Goal: Task Accomplishment & Management: Manage account settings

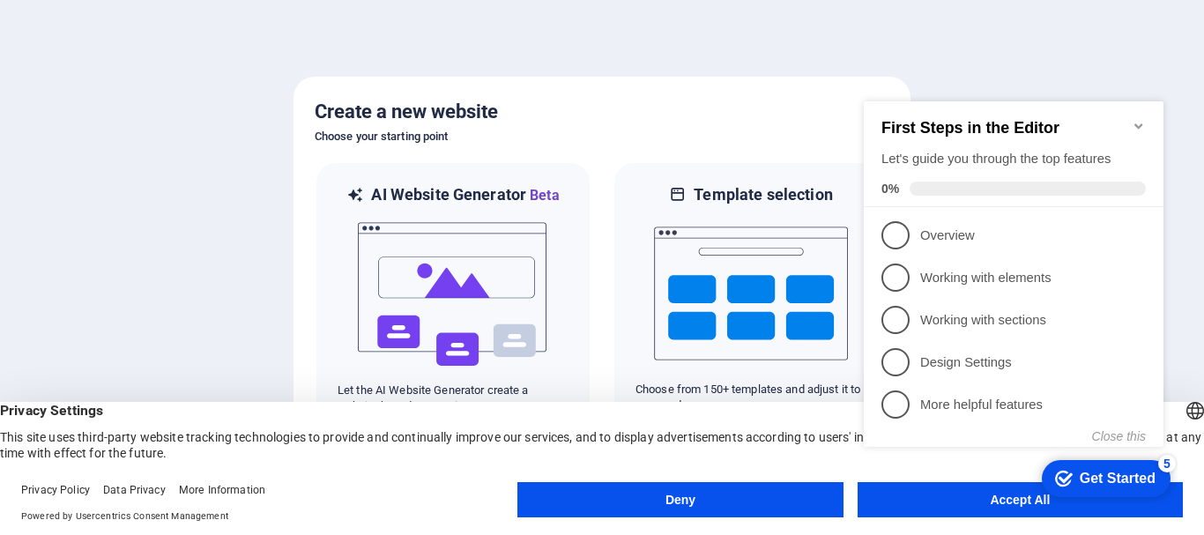
click div "checkmark Get Started 5 First Steps in the Editor Let's guide you through the t…"
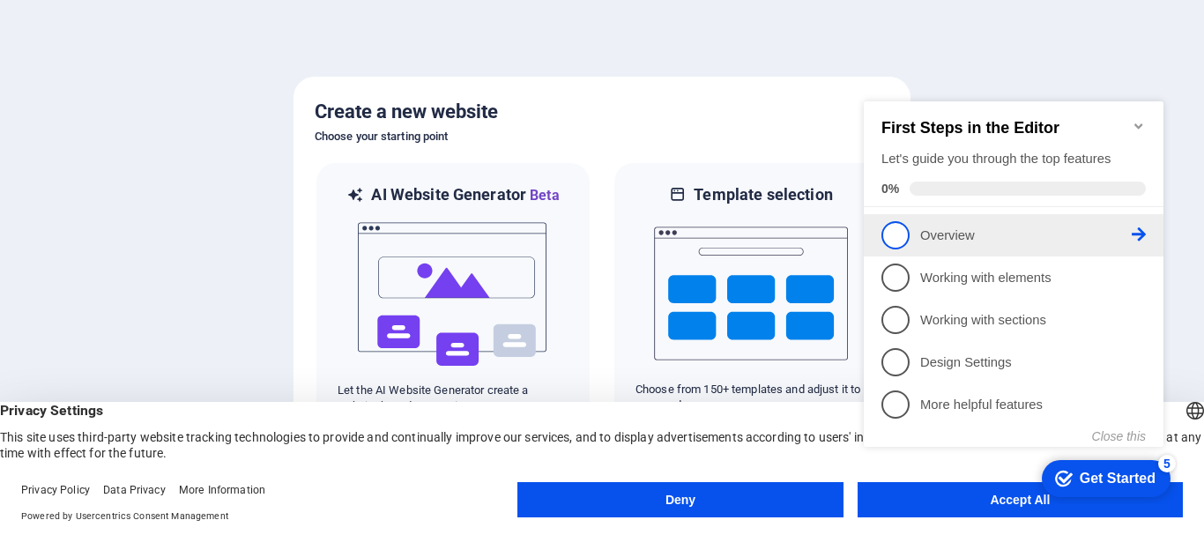
click at [947, 237] on p "Overview - incomplete" at bounding box center [1026, 236] width 212 height 19
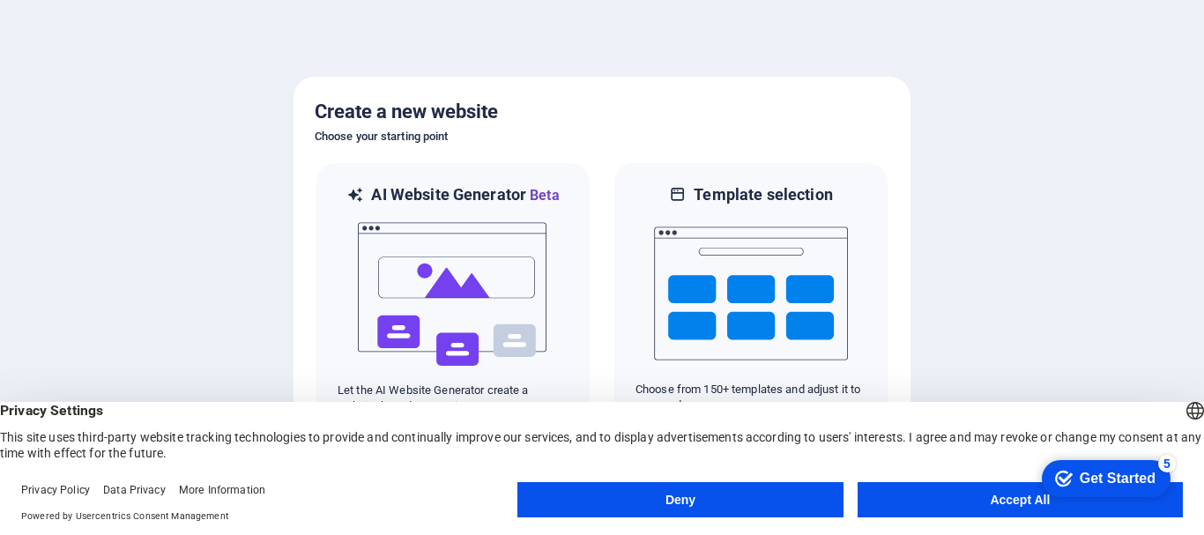
click at [890, 500] on button "Accept All" at bounding box center [1020, 499] width 325 height 35
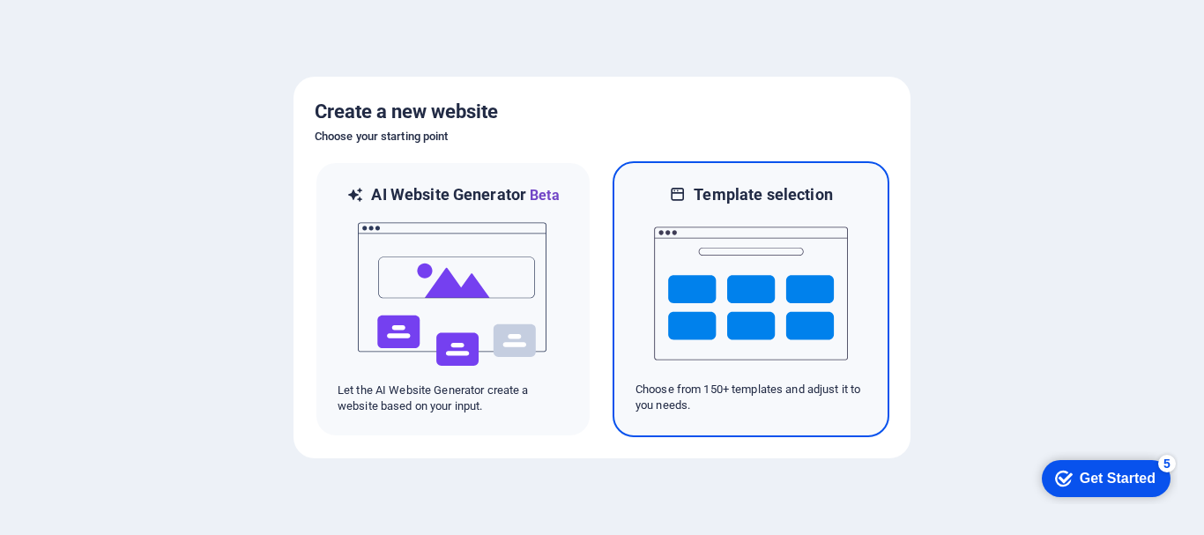
click at [787, 279] on img at bounding box center [751, 293] width 194 height 176
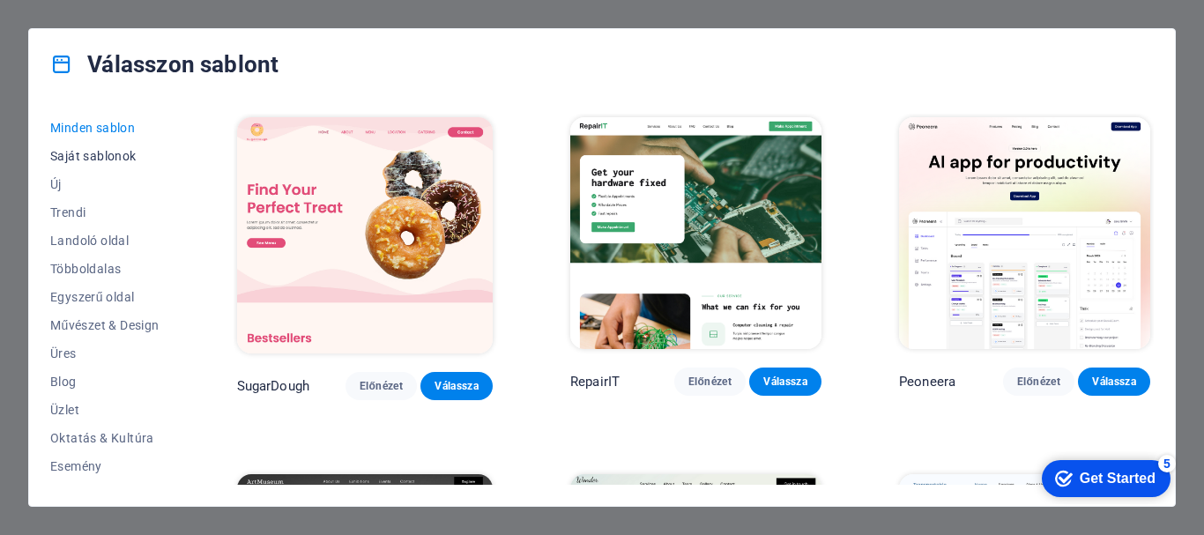
click at [104, 160] on span "Saját sablonok" at bounding box center [104, 156] width 109 height 14
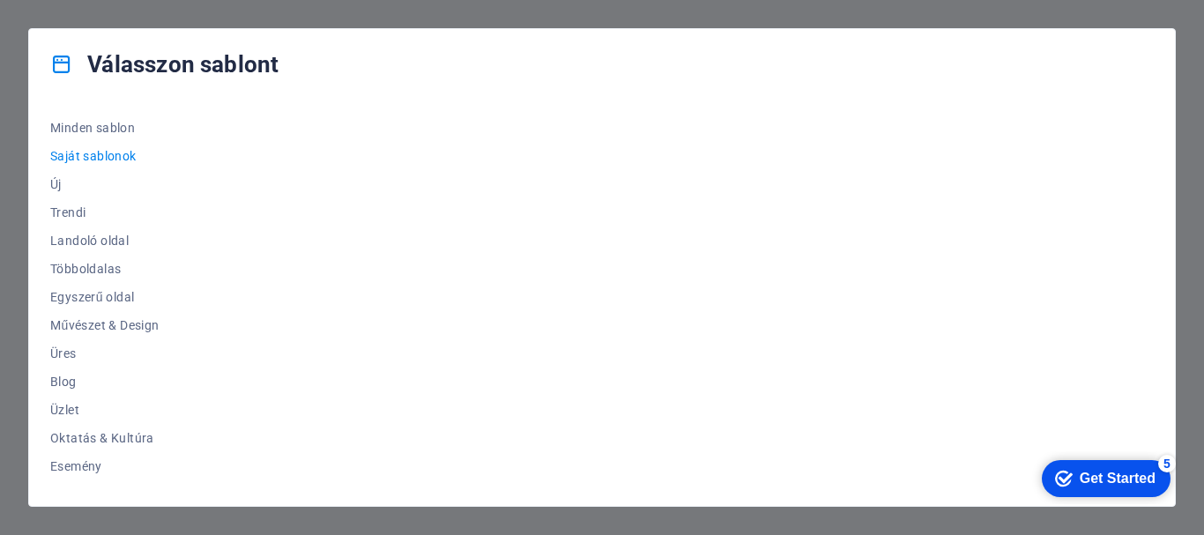
click at [1099, 477] on div "Get Started" at bounding box center [1118, 479] width 76 height 16
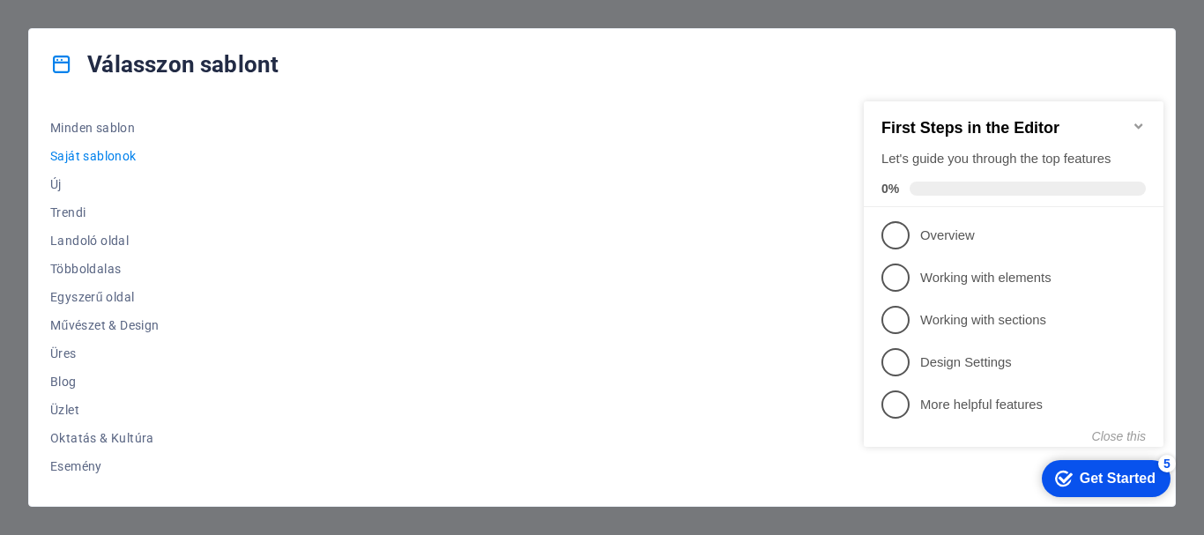
click at [1118, 480] on div "Get Started" at bounding box center [1118, 479] width 76 height 16
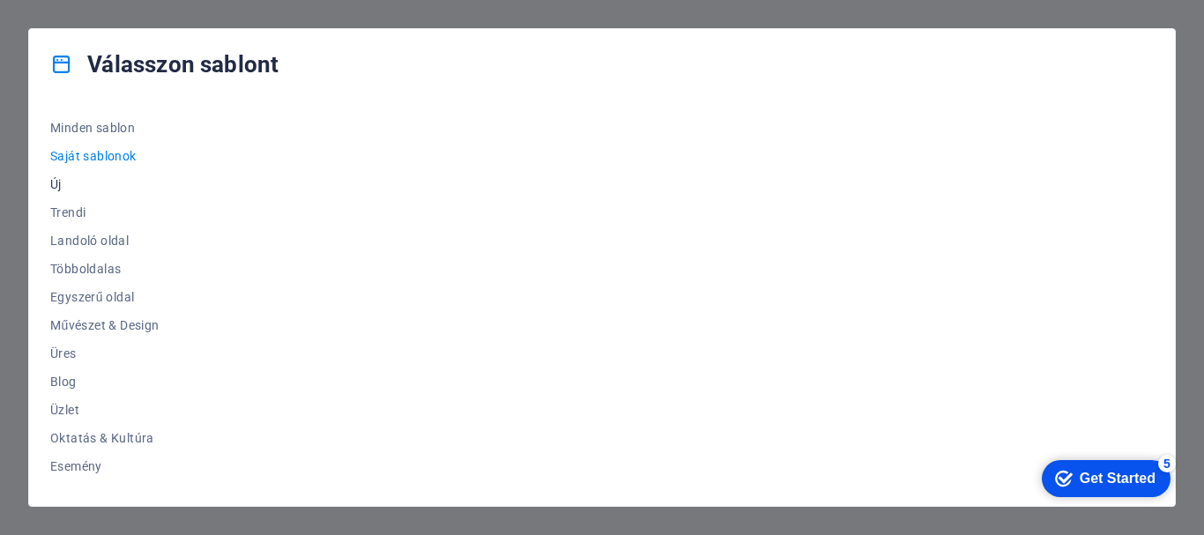
click at [62, 186] on span "Új" at bounding box center [104, 184] width 109 height 14
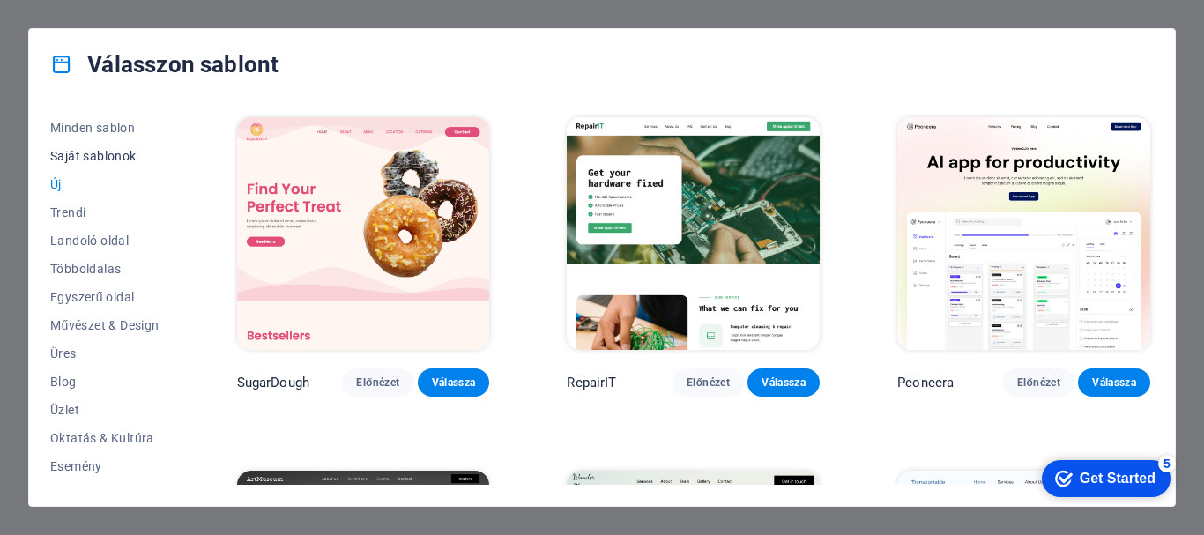
click at [78, 153] on span "Saját sablonok" at bounding box center [104, 156] width 109 height 14
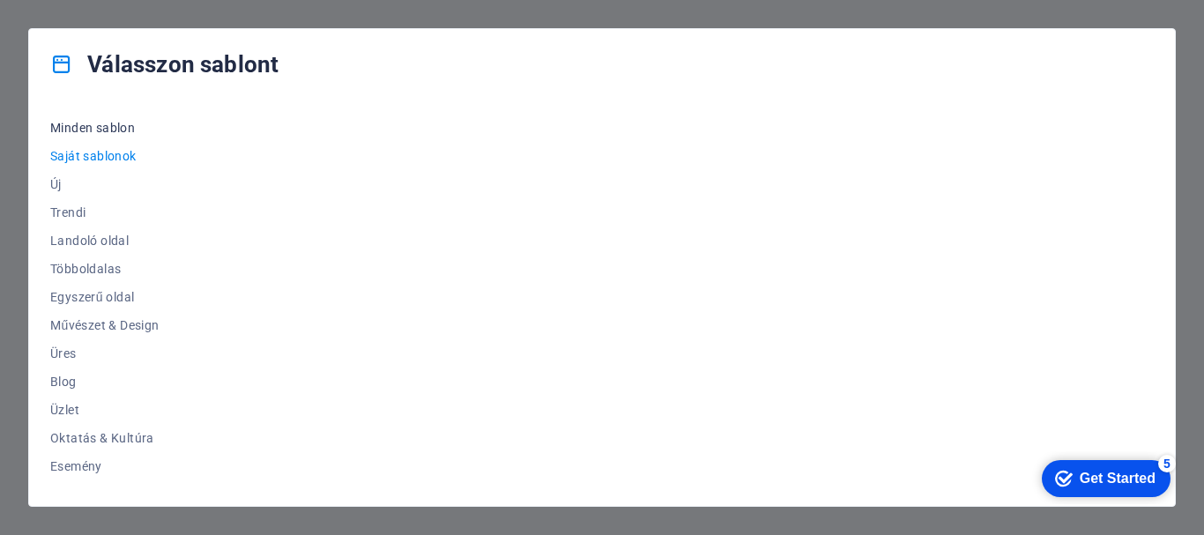
click at [85, 123] on span "Minden sablon" at bounding box center [104, 128] width 109 height 14
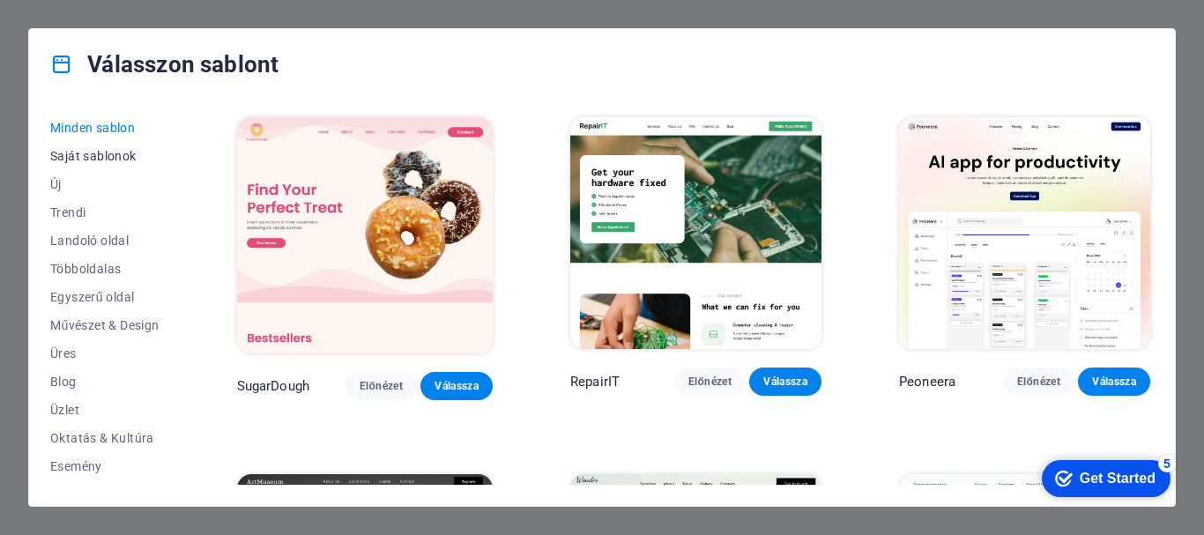
click at [98, 161] on span "Saját sablonok" at bounding box center [104, 156] width 109 height 14
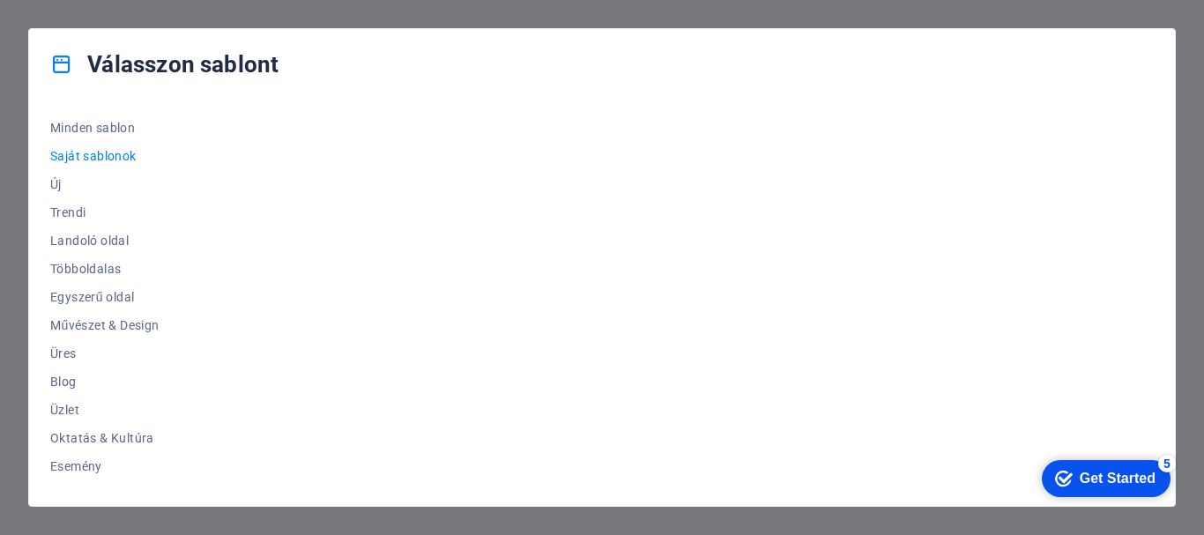
click at [1087, 482] on div "Get Started" at bounding box center [1118, 479] width 76 height 16
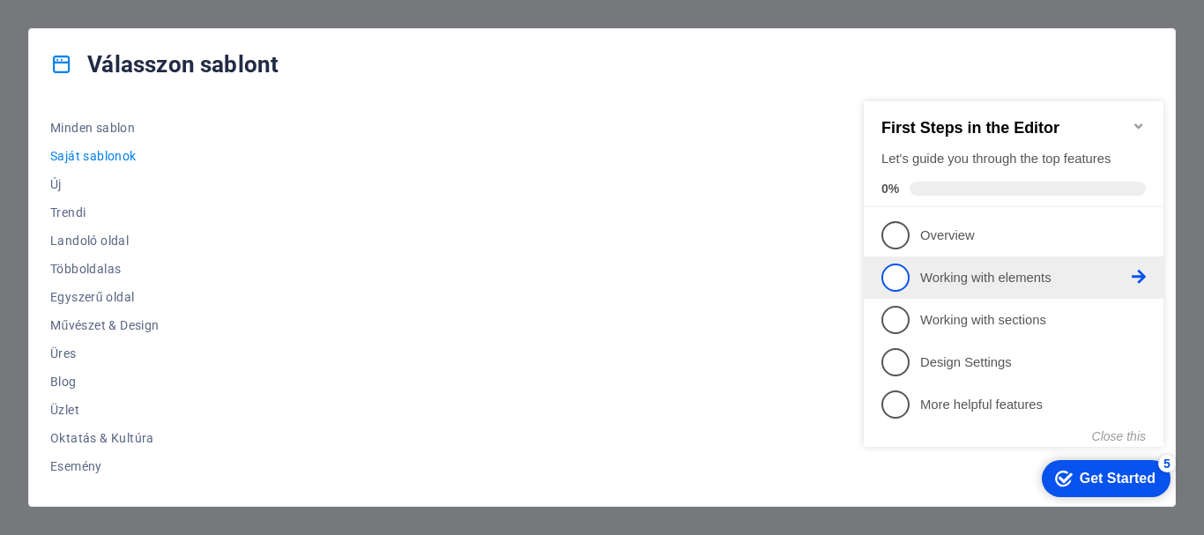
click at [977, 277] on p "Working with elements - incomplete" at bounding box center [1026, 278] width 212 height 19
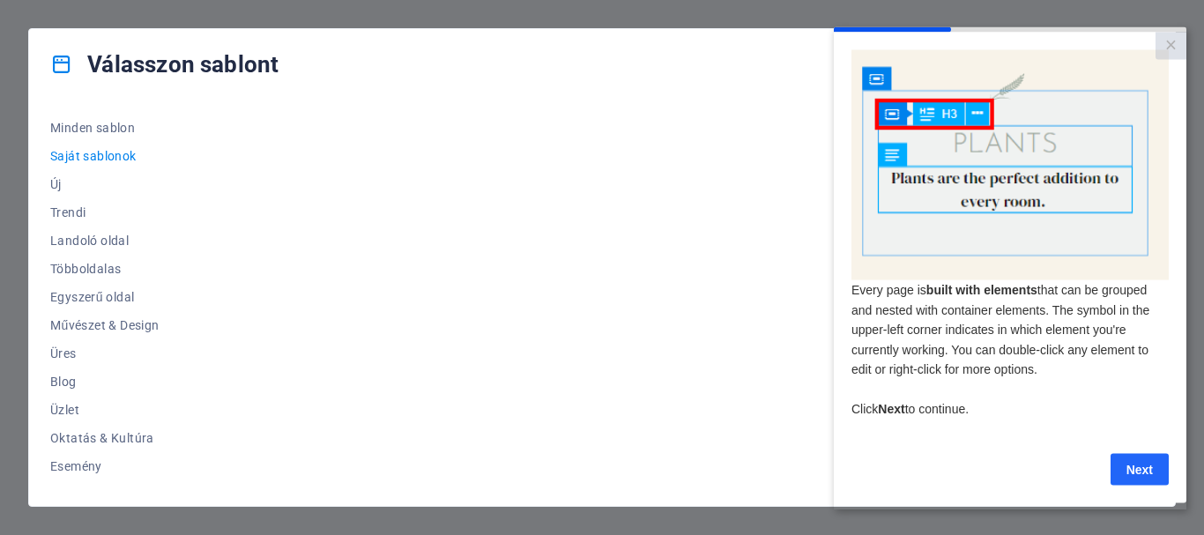
click at [1151, 467] on link "Next" at bounding box center [1139, 469] width 58 height 32
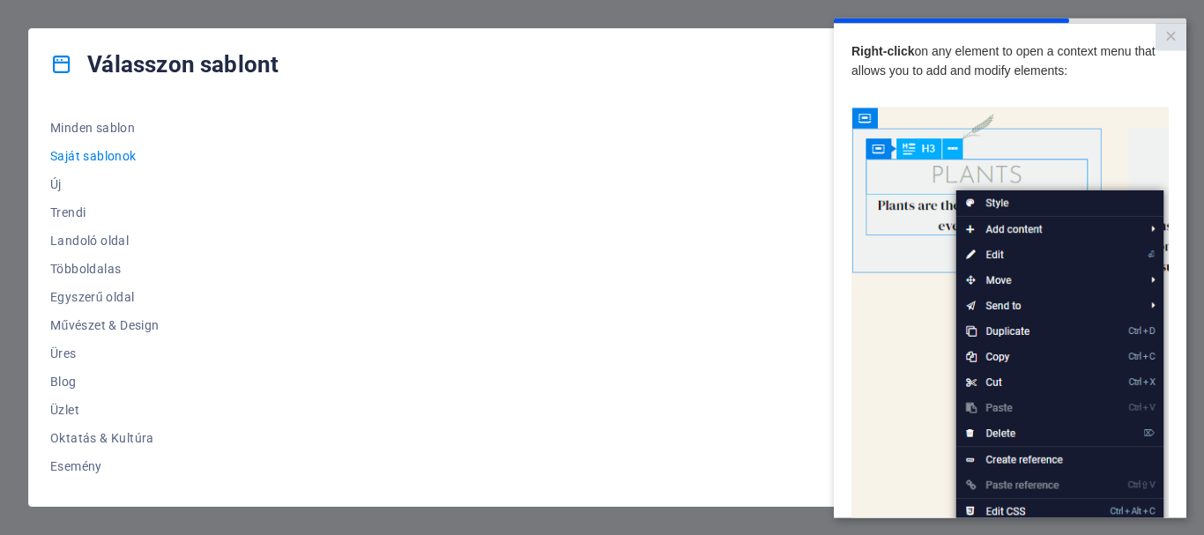
click at [931, 411] on img at bounding box center [1009, 357] width 317 height 500
click at [1171, 40] on link "×" at bounding box center [1170, 36] width 31 height 27
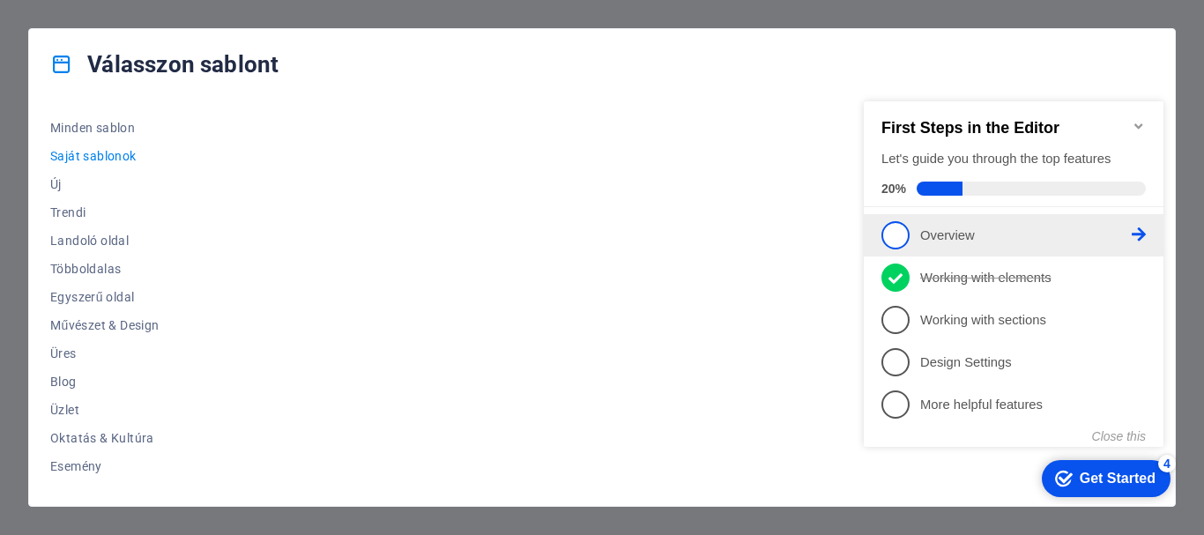
click at [892, 225] on span "1" at bounding box center [895, 235] width 28 height 28
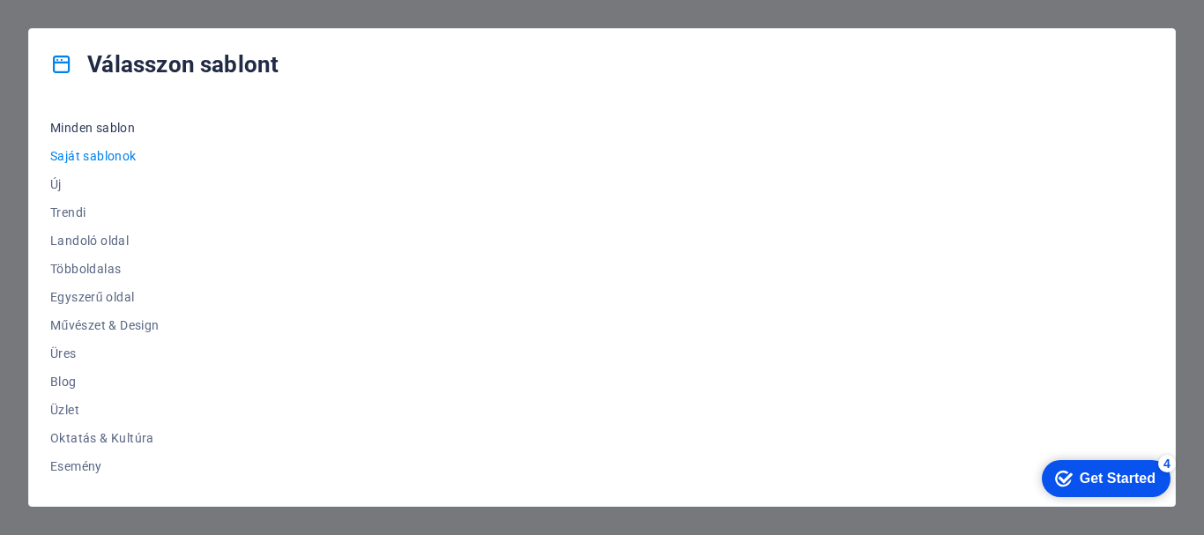
click at [61, 131] on span "Minden sablon" at bounding box center [104, 128] width 109 height 14
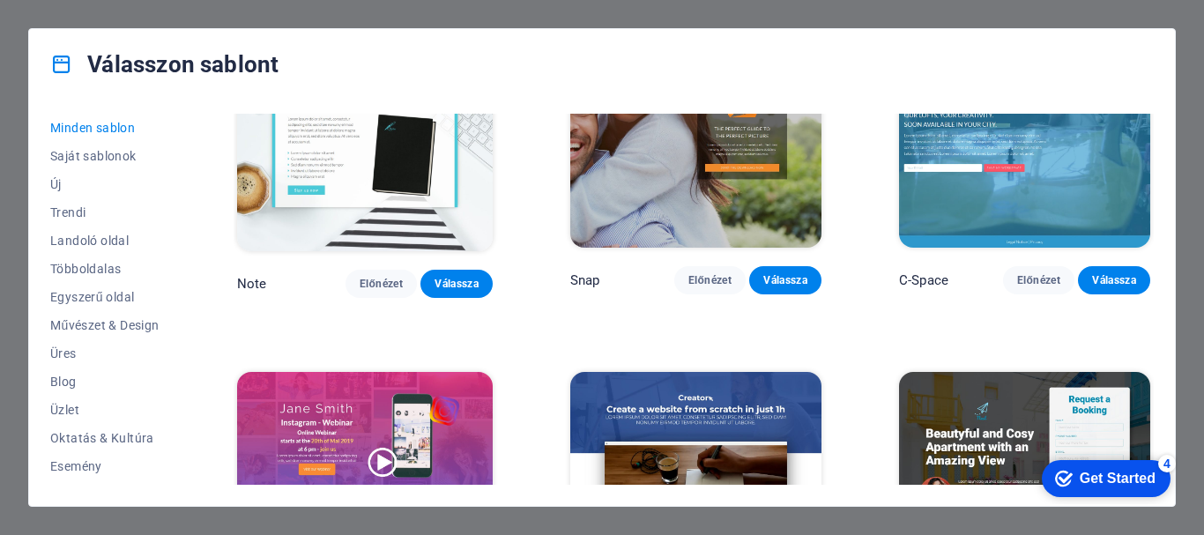
scroll to position [17596, 0]
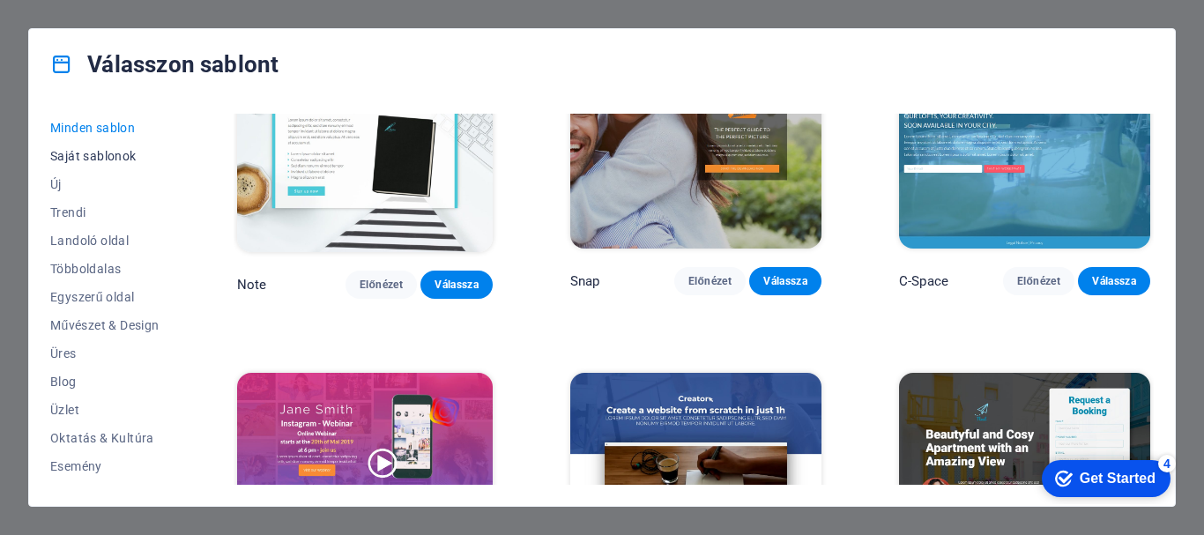
click at [96, 155] on span "Saját sablonok" at bounding box center [104, 156] width 109 height 14
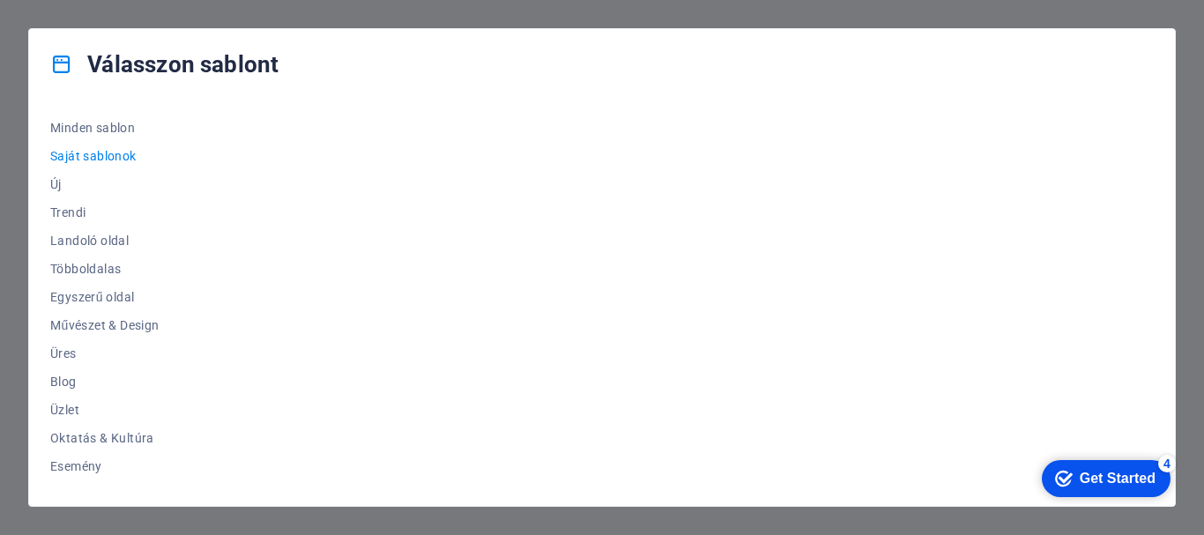
scroll to position [0, 0]
click at [62, 67] on icon at bounding box center [61, 64] width 23 height 23
click at [62, 182] on span "Új" at bounding box center [104, 184] width 109 height 14
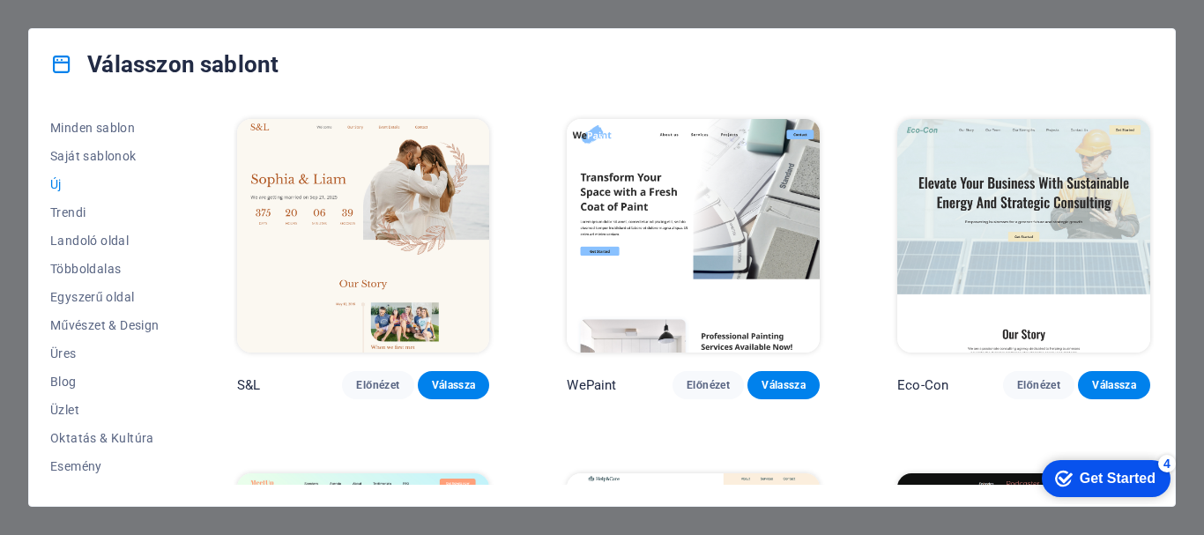
scroll to position [1234, 0]
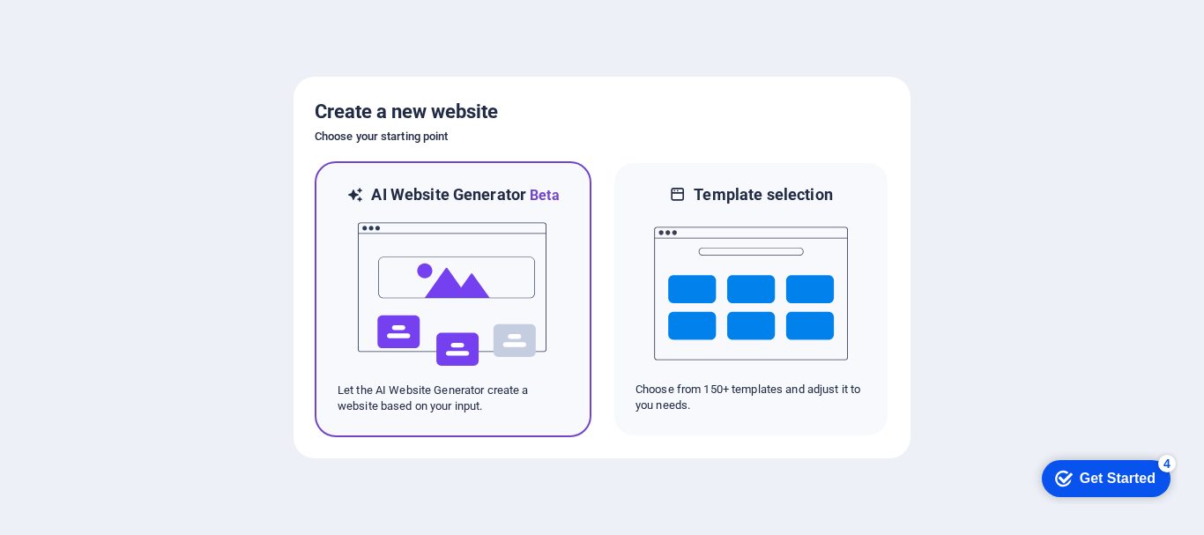
click at [463, 280] on img at bounding box center [453, 294] width 194 height 176
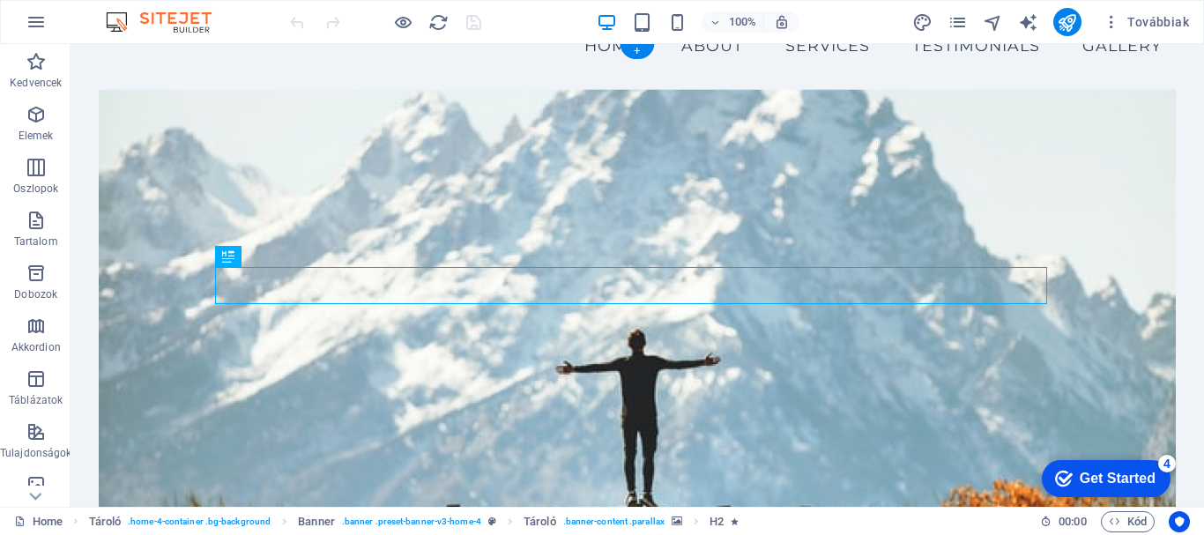
scroll to position [88, 0]
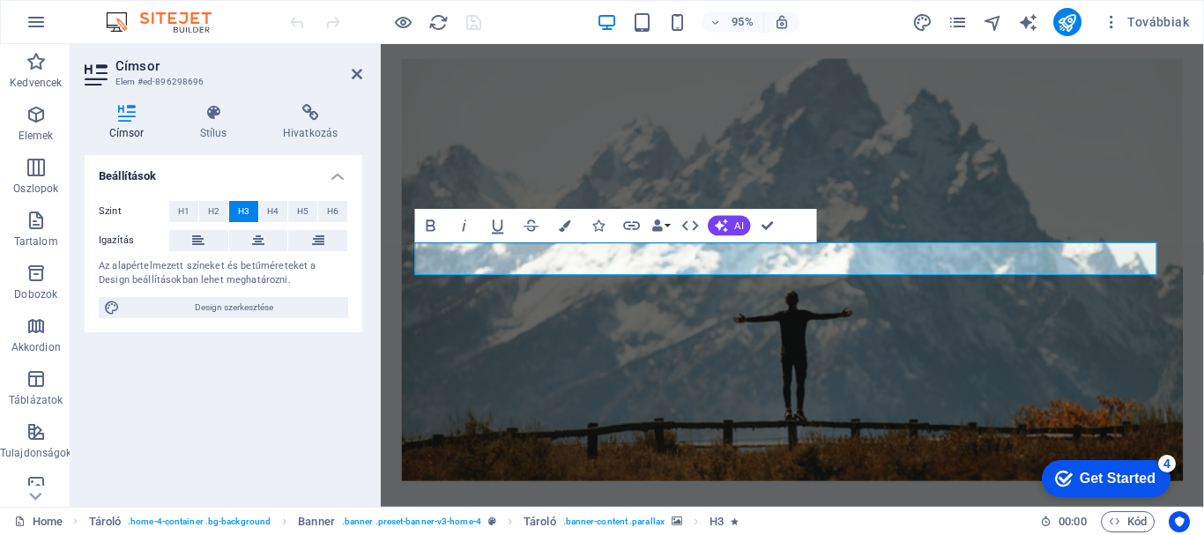
click at [328, 389] on div "Beállítások Szint H1 H2 H3 H4 H5 H6 Igazítás Az alapértelmezett színeket és bet…" at bounding box center [224, 324] width 278 height 338
click at [633, 420] on figure at bounding box center [814, 281] width 823 height 444
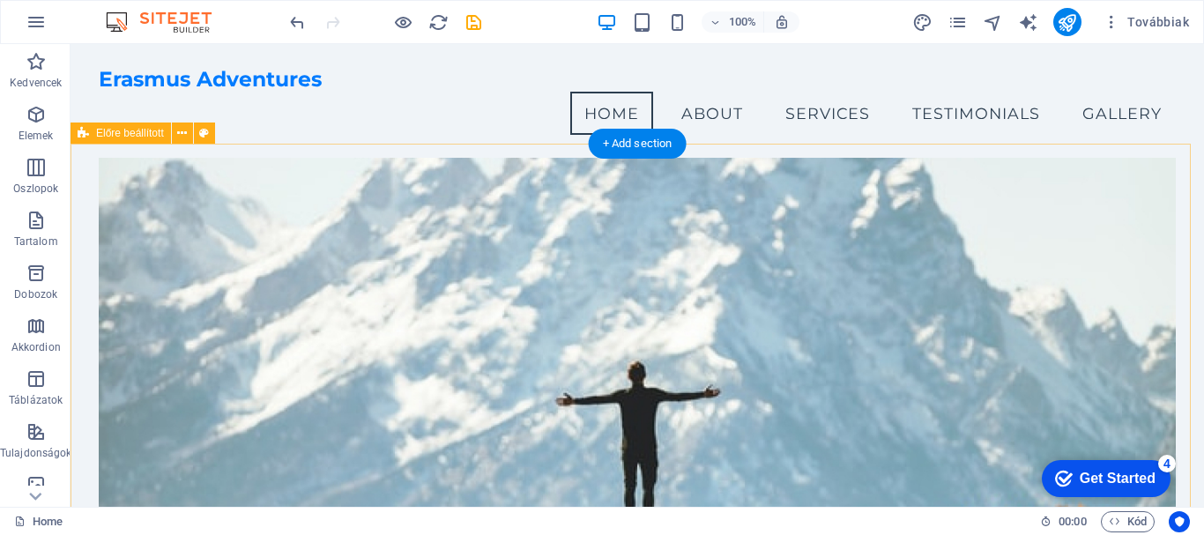
scroll to position [0, 0]
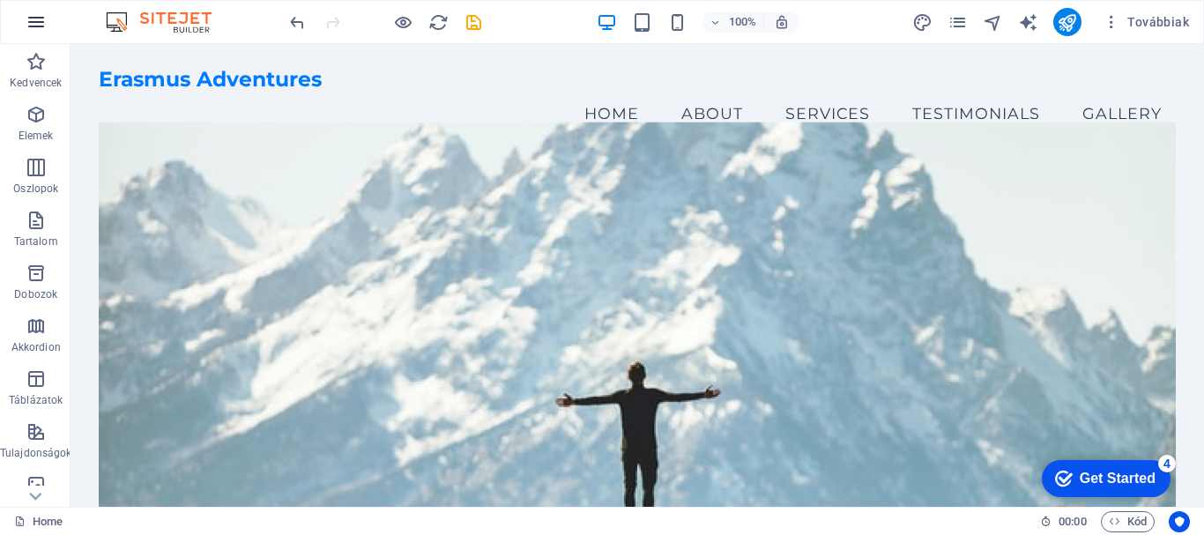
click at [32, 19] on icon "button" at bounding box center [36, 21] width 21 height 21
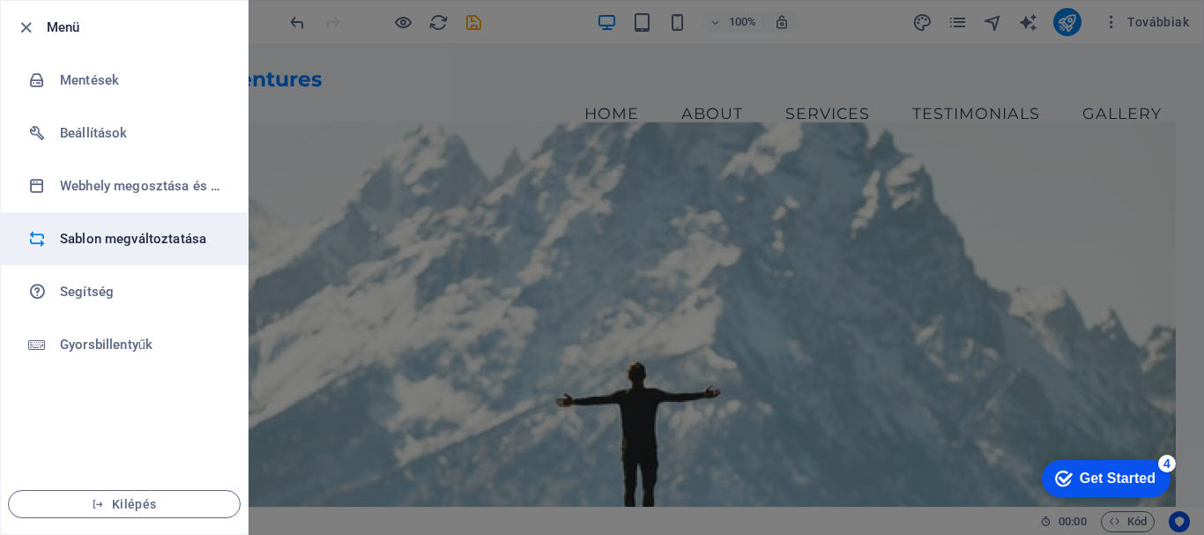
click at [120, 249] on li "Sablon megváltoztatása" at bounding box center [124, 238] width 247 height 53
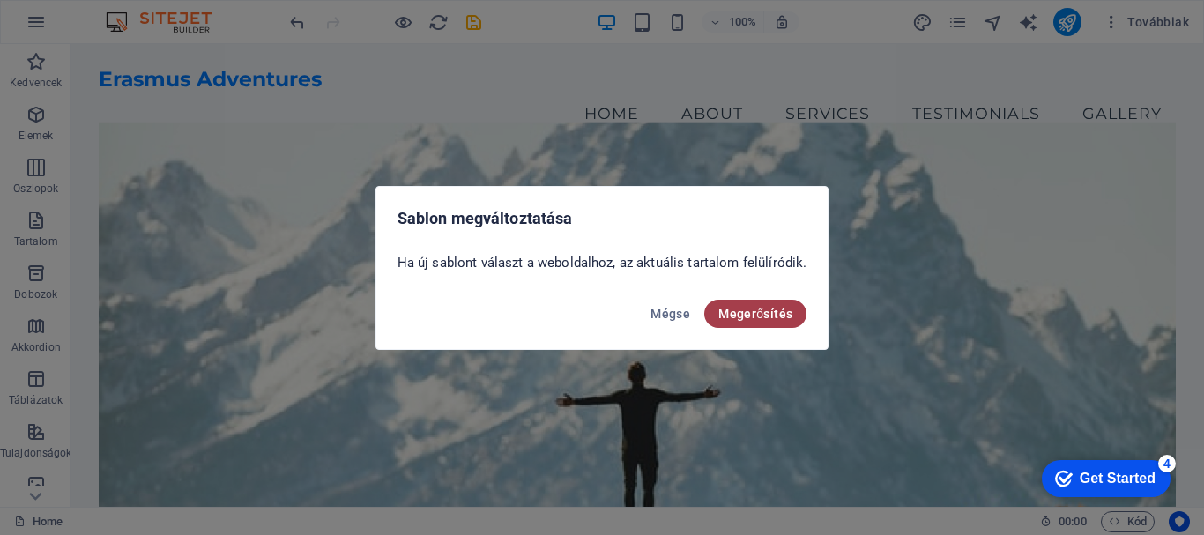
click at [753, 309] on span "Megerősítés" at bounding box center [755, 314] width 74 height 14
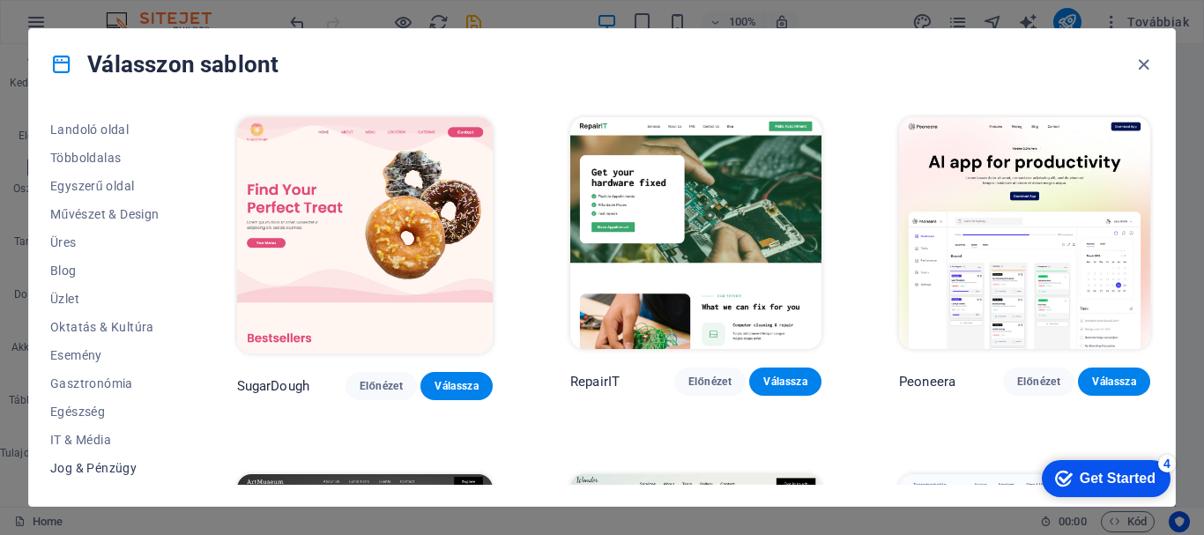
scroll to position [334, 0]
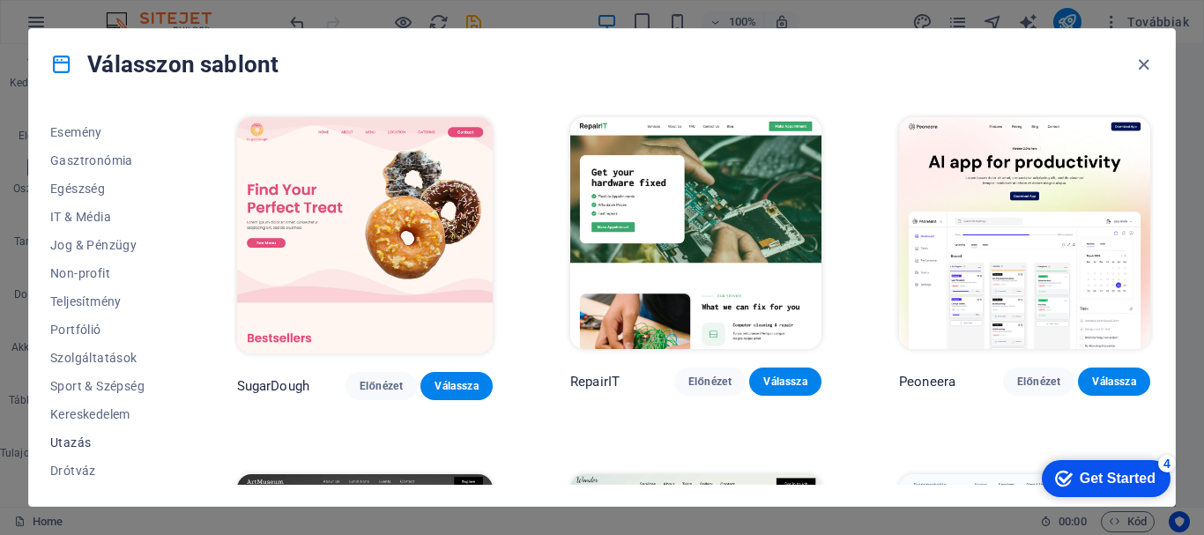
click at [78, 435] on span "Utazás" at bounding box center [104, 442] width 109 height 14
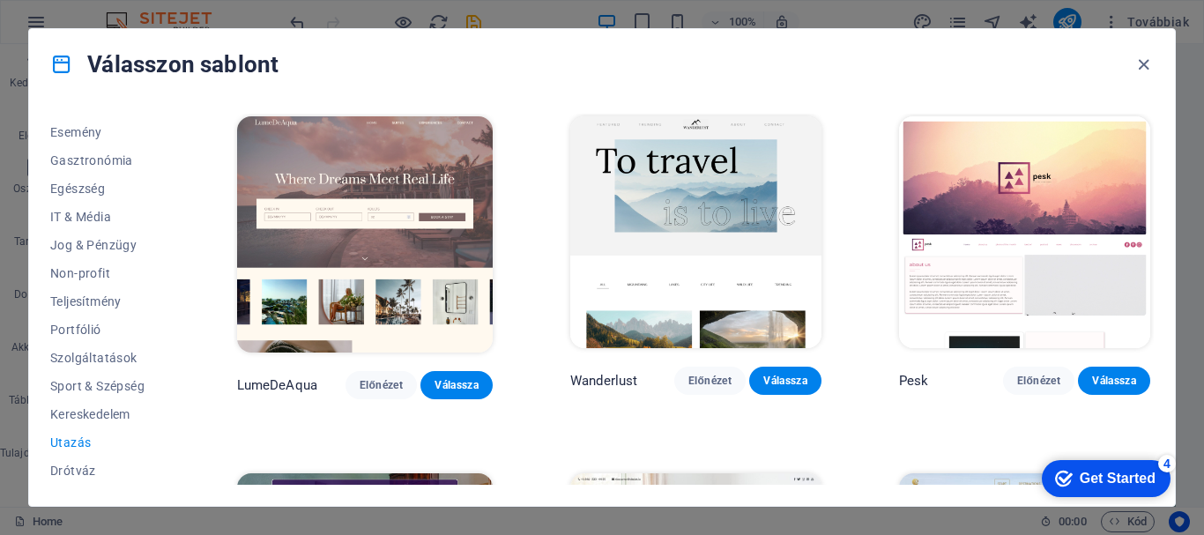
scroll to position [0, 0]
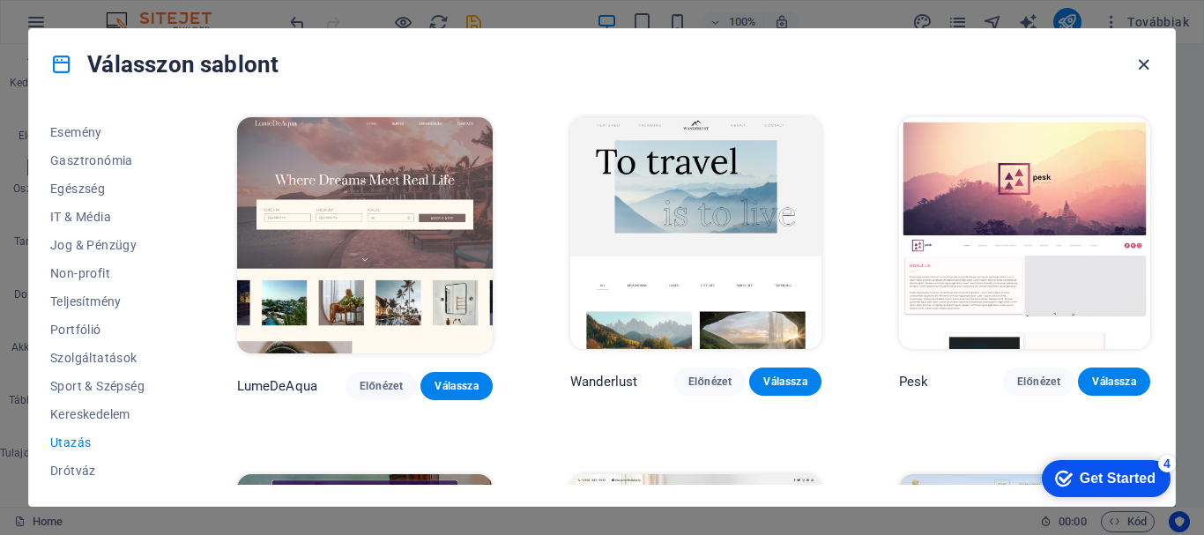
click at [1138, 66] on icon "button" at bounding box center [1143, 65] width 20 height 20
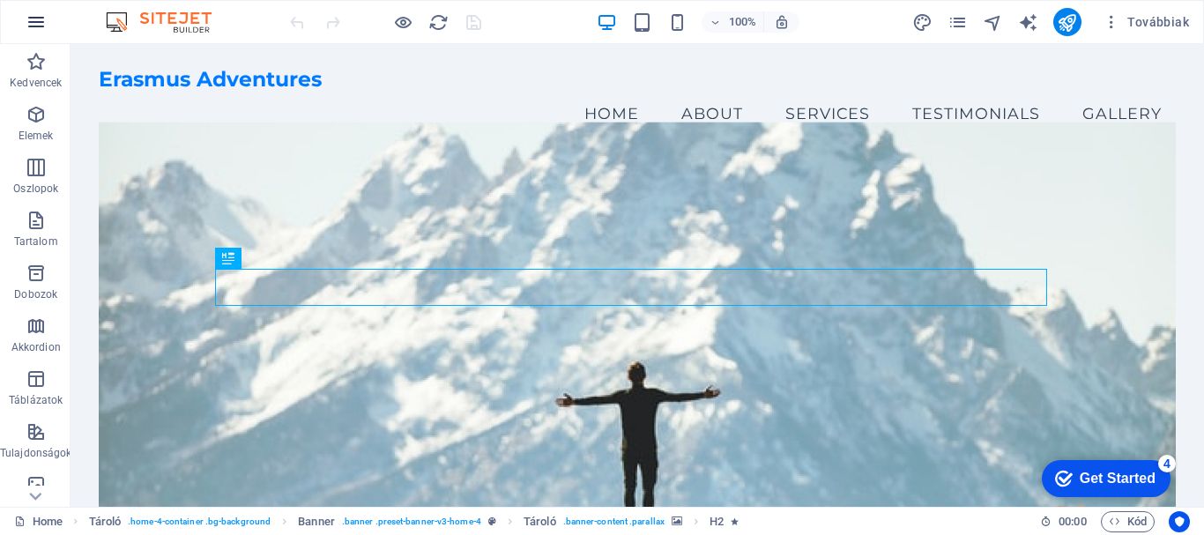
click at [41, 26] on icon "button" at bounding box center [36, 21] width 21 height 21
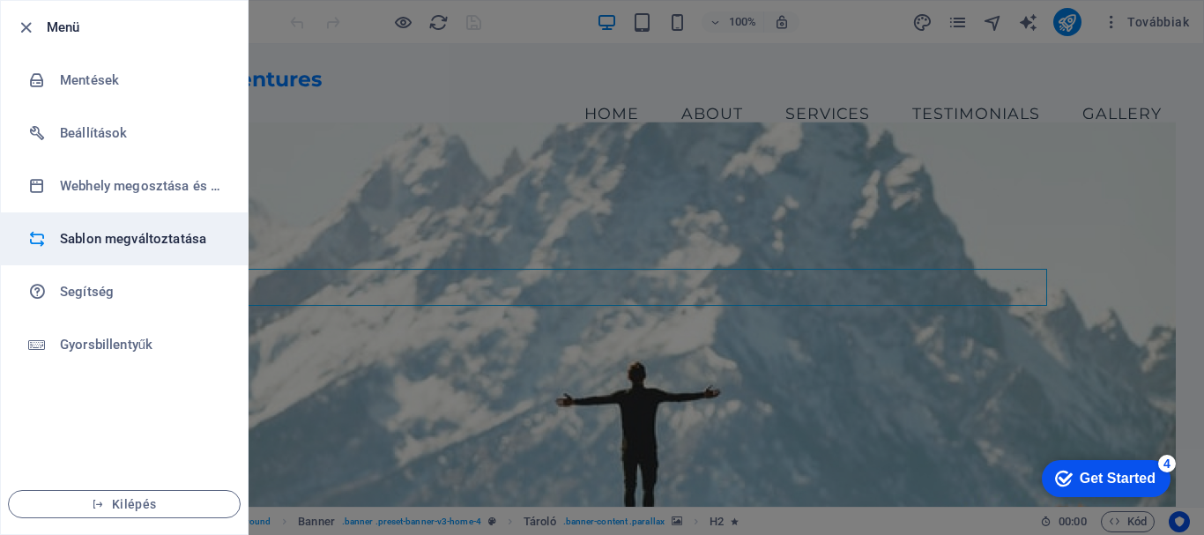
click at [113, 234] on h6 "Sablon megváltoztatása" at bounding box center [141, 238] width 163 height 21
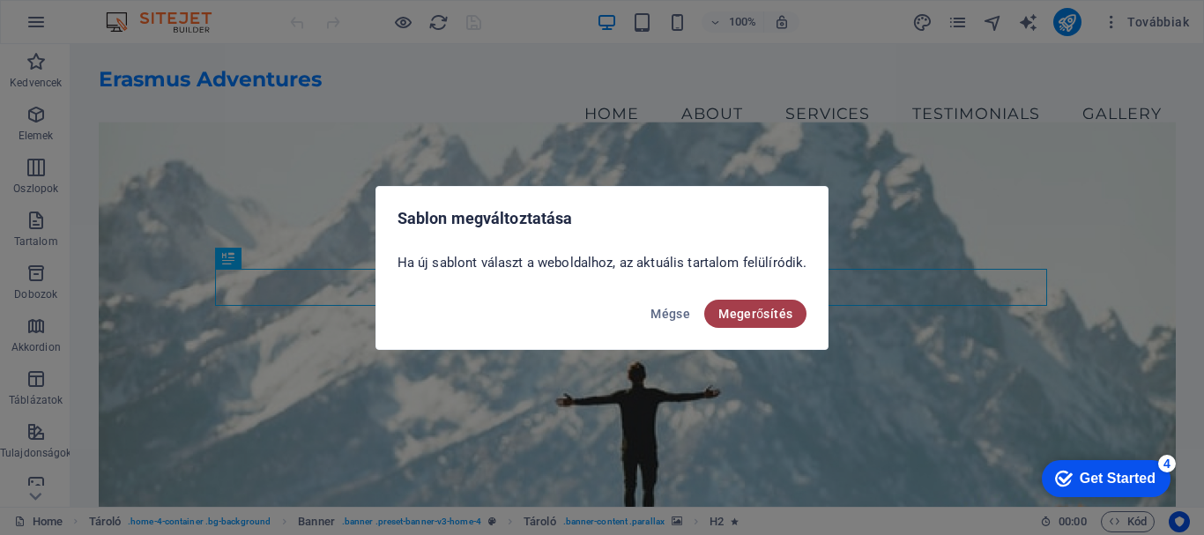
click at [735, 316] on span "Megerősítés" at bounding box center [755, 314] width 74 height 14
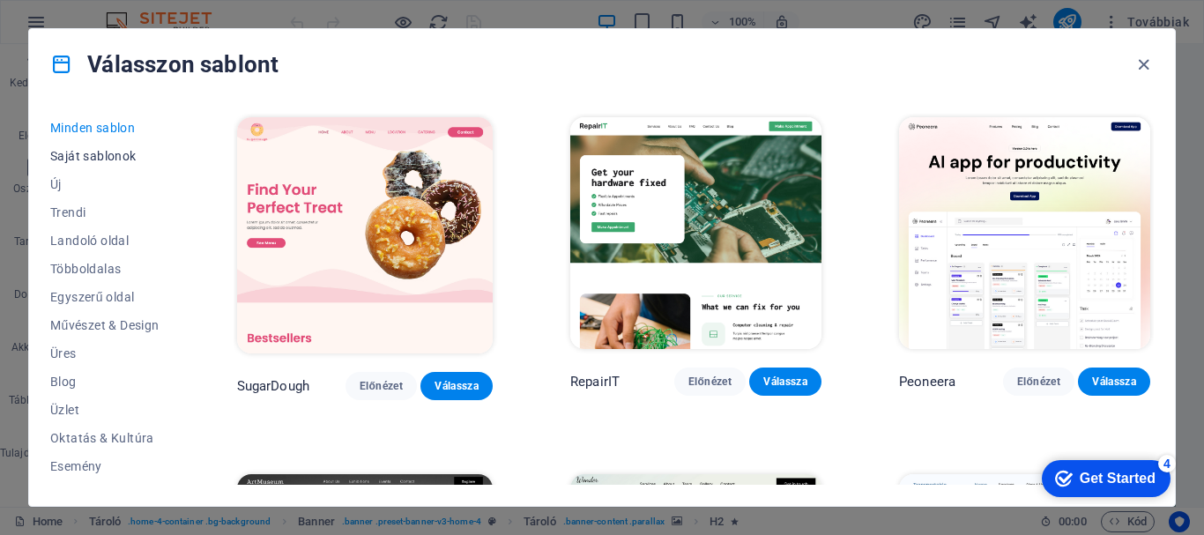
click at [121, 155] on span "Saját sablonok" at bounding box center [104, 156] width 109 height 14
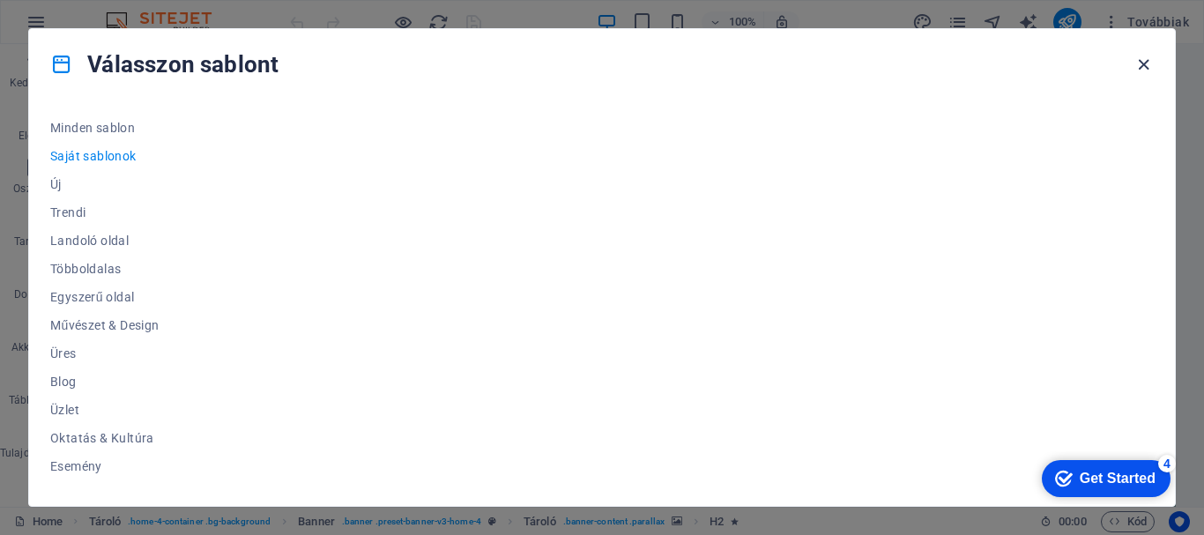
click at [1144, 56] on icon "button" at bounding box center [1143, 65] width 20 height 20
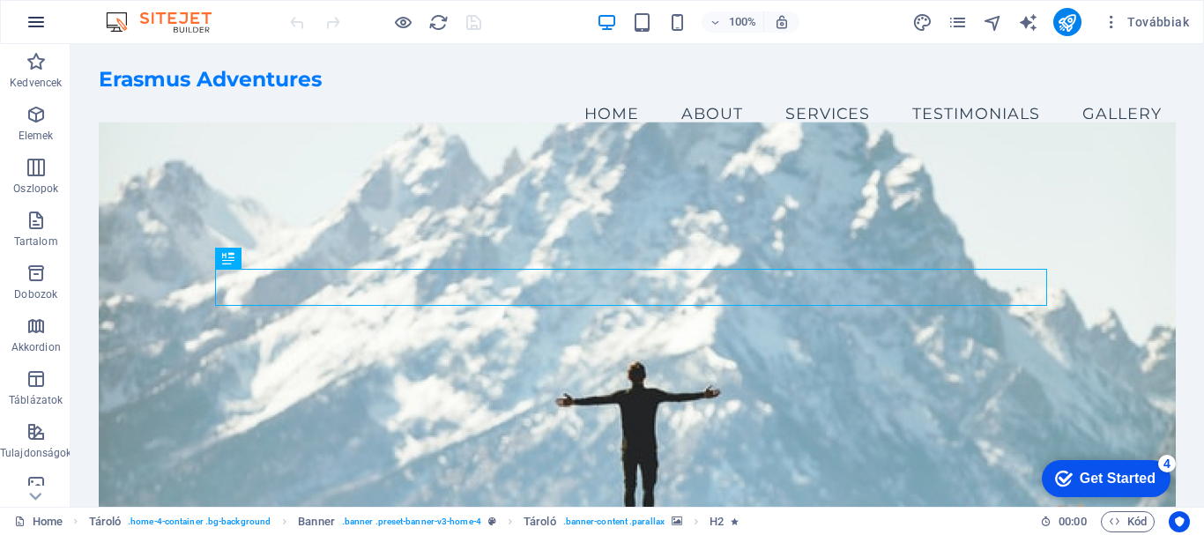
click at [31, 24] on icon "button" at bounding box center [36, 21] width 21 height 21
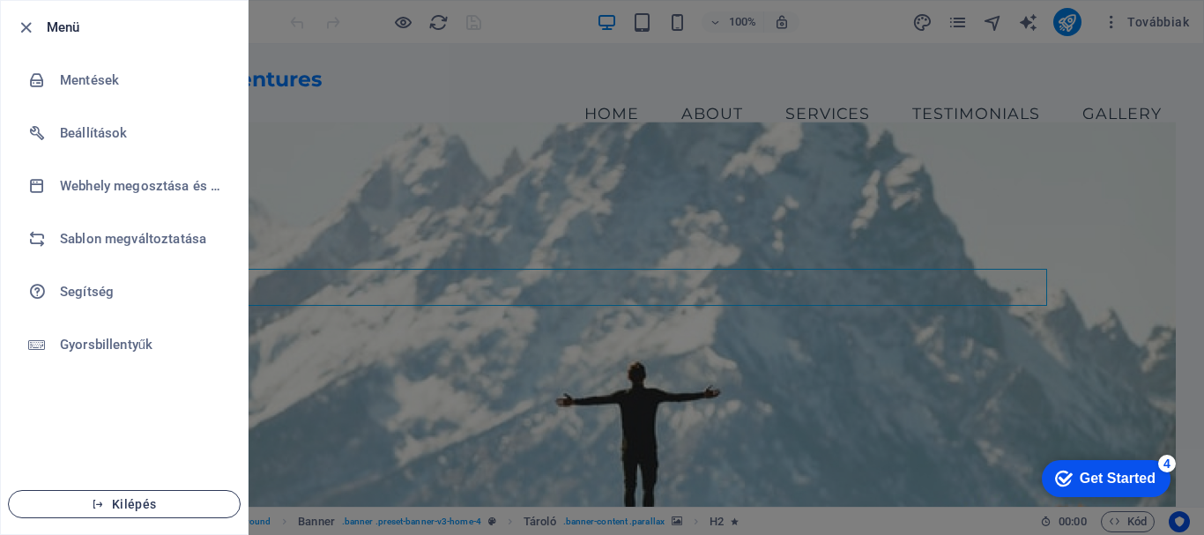
click at [123, 509] on span "Kilépés" at bounding box center [124, 504] width 203 height 14
